Goal: Task Accomplishment & Management: Use online tool/utility

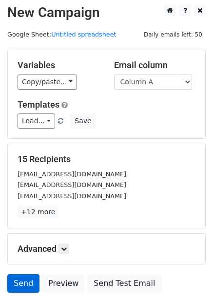
scroll to position [78, 0]
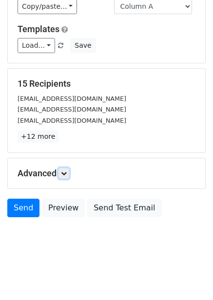
drag, startPoint x: 63, startPoint y: 172, endPoint x: 61, endPoint y: 194, distance: 22.9
click at [63, 172] on icon at bounding box center [64, 174] width 6 height 6
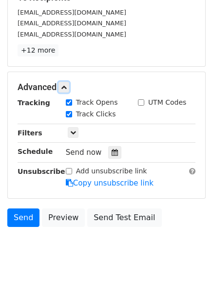
scroll to position [166, 0]
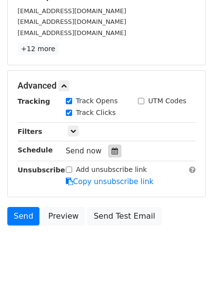
click at [112, 151] on icon at bounding box center [115, 151] width 6 height 7
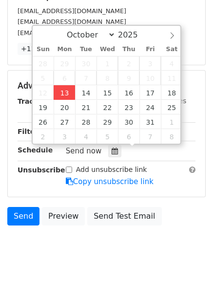
type input "2025-10-13 12:00"
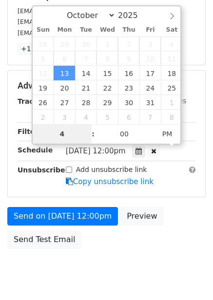
scroll to position [158, 0]
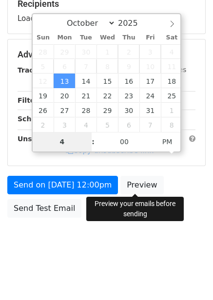
type input "4"
type input "2025-10-13 16:00"
type input "04"
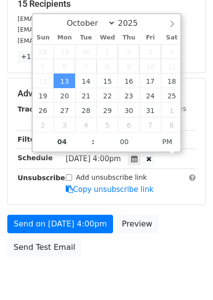
click at [187, 213] on form "Variables Copy/paste... {{Column A}} {{Column B}} {{Column C}} {{Column D}} {{C…" at bounding box center [106, 77] width 198 height 367
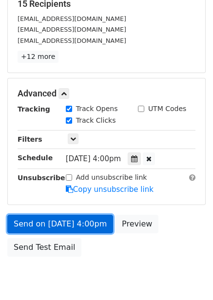
drag, startPoint x: 75, startPoint y: 217, endPoint x: 78, endPoint y: 224, distance: 7.0
click at [76, 217] on link "Send on Oct 13 at 4:00pm" at bounding box center [60, 224] width 106 height 19
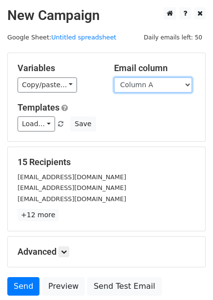
drag, startPoint x: 178, startPoint y: 87, endPoint x: 163, endPoint y: 100, distance: 20.4
click at [178, 87] on select "Column A Column B Column C Column D Column E Column F" at bounding box center [153, 84] width 78 height 15
click at [157, 94] on div "Variables Copy/paste... {{Column A}} {{Column B}} {{Column C}} {{Column D}} {{C…" at bounding box center [106, 97] width 197 height 88
click at [160, 88] on select "Column A Column B Column C Column D Column E Column F" at bounding box center [153, 84] width 78 height 15
select select "Column B"
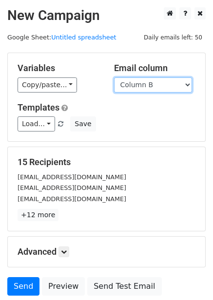
click at [114, 77] on select "Column A Column B Column C Column D Column E Column F" at bounding box center [153, 84] width 78 height 15
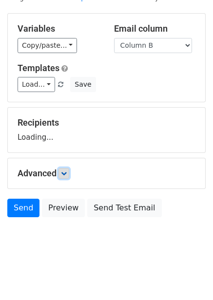
click at [67, 172] on icon at bounding box center [64, 174] width 6 height 6
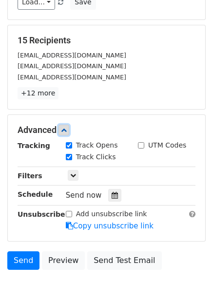
scroll to position [123, 0]
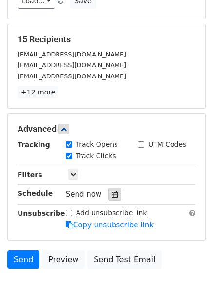
click at [112, 193] on icon at bounding box center [115, 194] width 6 height 7
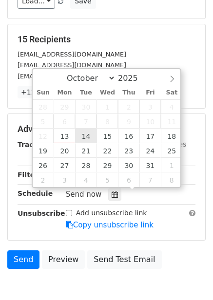
type input "2025-10-14 12:00"
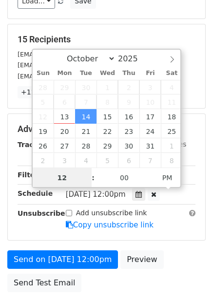
scroll to position [0, 0]
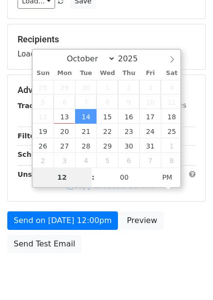
type input "5"
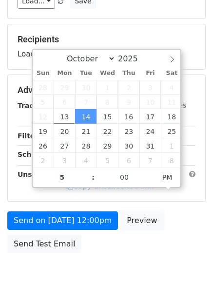
type input "2025-10-14 17:00"
click at [125, 230] on link "Preview" at bounding box center [141, 220] width 43 height 19
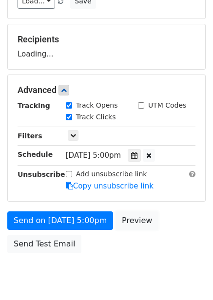
scroll to position [158, 0]
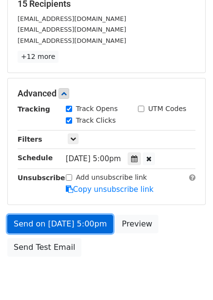
click at [61, 227] on link "Send on Oct 14 at 5:00pm" at bounding box center [60, 224] width 106 height 19
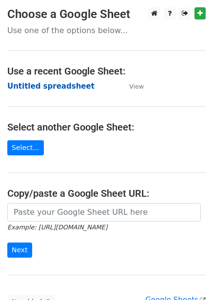
click at [52, 87] on strong "Untitled spreadsheet" at bounding box center [50, 86] width 87 height 9
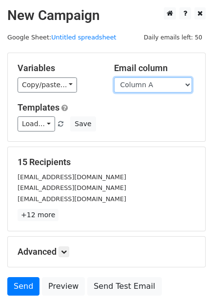
click at [153, 84] on select "Column A Column B Column C Column D Column E Column F" at bounding box center [153, 84] width 78 height 15
select select "Column C"
click at [114, 77] on select "Column A Column B Column C Column D Column E Column F" at bounding box center [153, 84] width 78 height 15
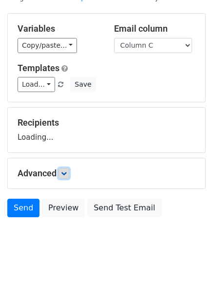
click at [63, 171] on icon at bounding box center [64, 174] width 6 height 6
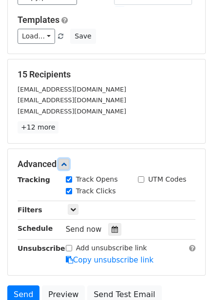
scroll to position [135, 0]
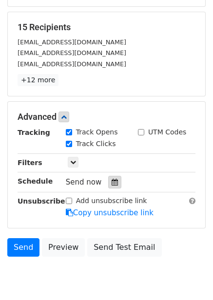
click at [108, 186] on div at bounding box center [114, 182] width 13 height 13
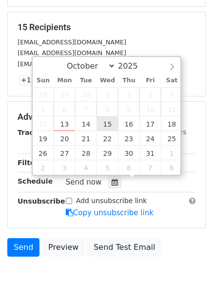
type input "[DATE] 12:00"
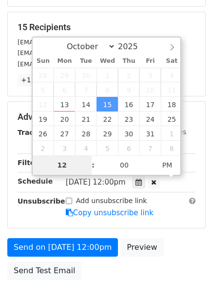
type input "6"
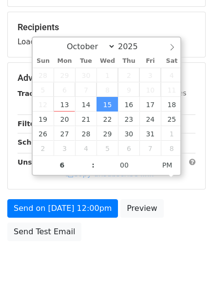
type input "2025-10-15 18:00"
click at [166, 235] on form "Variables Copy/paste... {{Column A}} {{Column B}} {{Column C}} {{Column D}} {{C…" at bounding box center [106, 82] width 198 height 328
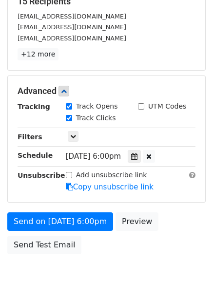
scroll to position [158, 0]
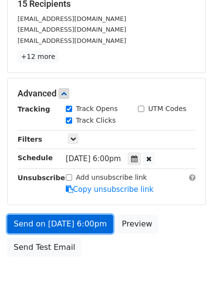
drag, startPoint x: 86, startPoint y: 225, endPoint x: 86, endPoint y: 230, distance: 4.9
click at [86, 225] on link "Send on Oct 15 at 6:00pm" at bounding box center [60, 224] width 106 height 19
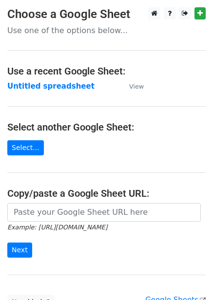
click at [45, 86] on strong "Untitled spreadsheet" at bounding box center [50, 86] width 87 height 9
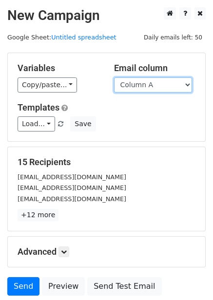
click at [150, 80] on select "Column A Column B Column C Column D Column E Column F" at bounding box center [153, 84] width 78 height 15
select select "Column D"
click at [114, 77] on select "Column A Column B Column C Column D Column E Column F" at bounding box center [153, 84] width 78 height 15
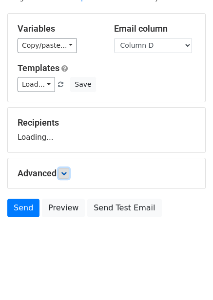
click at [63, 172] on icon at bounding box center [64, 174] width 6 height 6
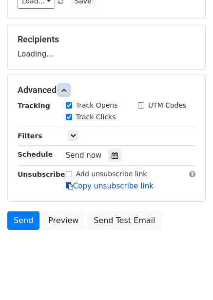
scroll to position [127, 0]
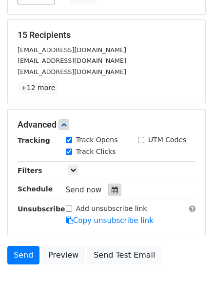
click at [114, 191] on div at bounding box center [114, 190] width 13 height 13
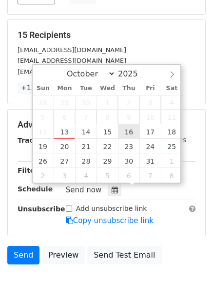
type input "2025-10-16 12:00"
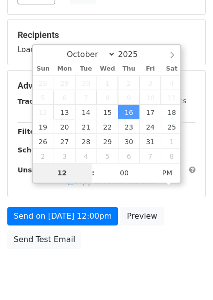
type input "7"
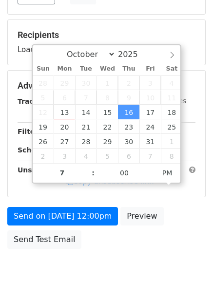
type input "2025-10-16 19:00"
click at [171, 223] on div "Send on Oct 16 at 12:00pm Preview Send Test Email" at bounding box center [106, 230] width 213 height 47
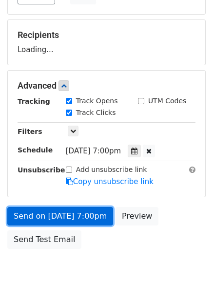
drag, startPoint x: 87, startPoint y: 207, endPoint x: 90, endPoint y: 217, distance: 10.6
click at [87, 208] on link "Send on Oct 16 at 7:00pm" at bounding box center [60, 216] width 106 height 19
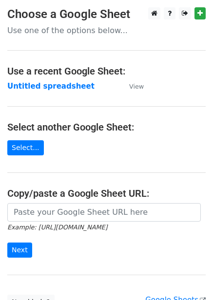
click at [45, 87] on strong "Untitled spreadsheet" at bounding box center [50, 86] width 87 height 9
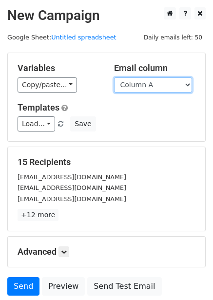
click at [162, 81] on select "Column A Column B Column C Column D Column E Column F" at bounding box center [153, 84] width 78 height 15
select select "Column E"
click at [114, 77] on select "Column A Column B Column C Column D Column E Column F" at bounding box center [153, 84] width 78 height 15
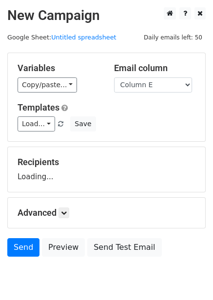
click at [69, 204] on div "Advanced Tracking Track Opens UTM Codes Track Clicks Filters Only include sprea…" at bounding box center [106, 213] width 197 height 30
click at [69, 212] on form "Variables Copy/paste... {{Column A}} {{Column B}} {{Column C}} {{Column D}} {{C…" at bounding box center [106, 157] width 198 height 209
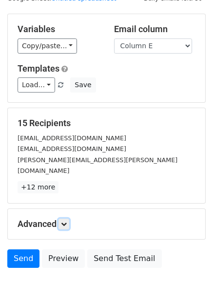
scroll to position [78, 0]
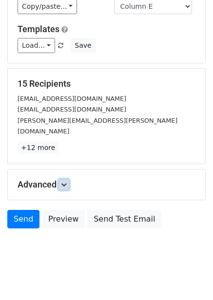
click at [69, 179] on link at bounding box center [63, 184] width 11 height 11
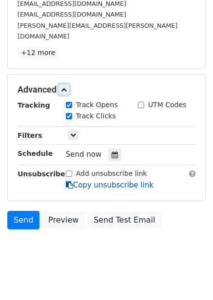
scroll to position [174, 0]
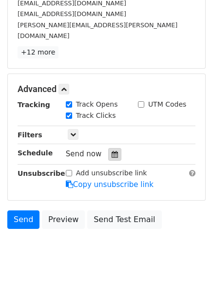
click at [110, 148] on div at bounding box center [114, 154] width 13 height 13
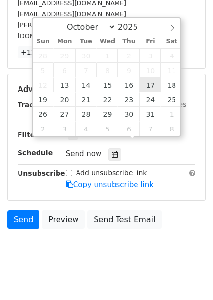
type input "2025-10-17 12:00"
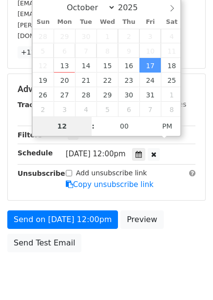
scroll to position [158, 0]
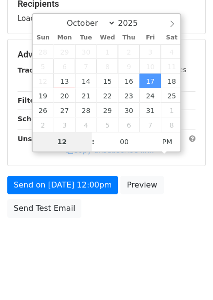
type input "8"
type input "2025-10-17 20:00"
click at [165, 209] on form "Variables Copy/paste... {{Column A}} {{Column B}} {{Column C}} {{Column D}} {{C…" at bounding box center [106, 58] width 198 height 328
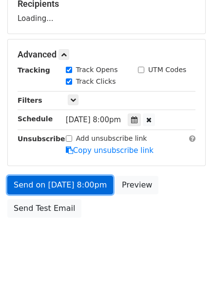
click at [77, 187] on link "Send on Oct 17 at 8:00pm" at bounding box center [60, 185] width 106 height 19
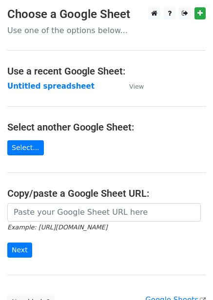
click at [65, 83] on strong "Untitled spreadsheet" at bounding box center [50, 86] width 87 height 9
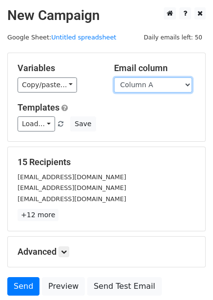
click at [154, 84] on select "Column A Column B Column C Column D Column E Column F" at bounding box center [153, 84] width 78 height 15
select select "Column F"
click at [114, 77] on select "Column A Column B Column C Column D Column E Column F" at bounding box center [153, 84] width 78 height 15
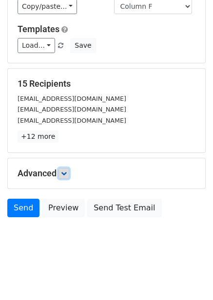
click at [69, 169] on link at bounding box center [63, 173] width 11 height 11
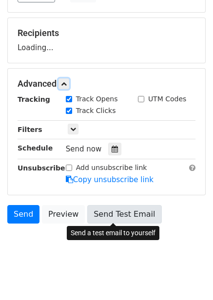
scroll to position [130, 0]
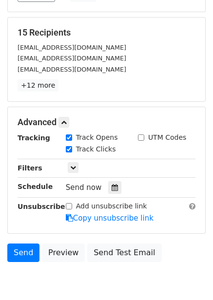
click at [107, 180] on div "Tracking Track Opens UTM Codes Track Clicks Filters Only include spreadsheet ro…" at bounding box center [107, 178] width 178 height 91
click at [115, 189] on div at bounding box center [114, 187] width 13 height 13
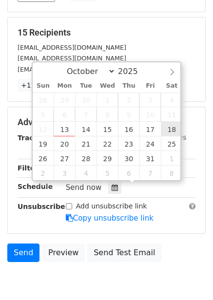
type input "[DATE] 12:00"
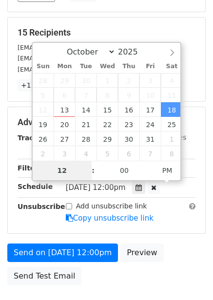
type input "9"
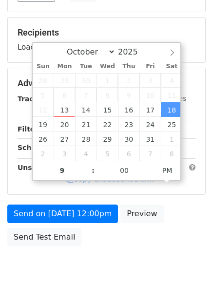
type input "[DATE] 21:00"
click at [187, 208] on div "Send on [DATE] 12:00pm Preview Send Test Email" at bounding box center [106, 228] width 213 height 47
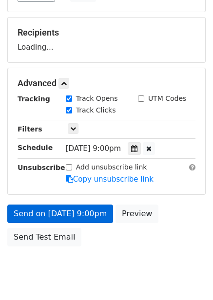
drag, startPoint x: 90, startPoint y: 200, endPoint x: 90, endPoint y: 208, distance: 8.3
click at [90, 204] on form "Variables Copy/paste... {{Column A}} {{Column B}} {{Column C}} {{Column D}} {{C…" at bounding box center [106, 87] width 198 height 328
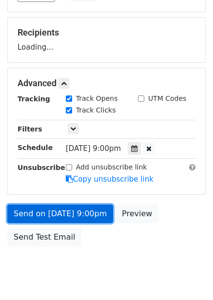
click at [90, 210] on link "Send on [DATE] 9:00pm" at bounding box center [60, 214] width 106 height 19
